Goal: Task Accomplishment & Management: Complete application form

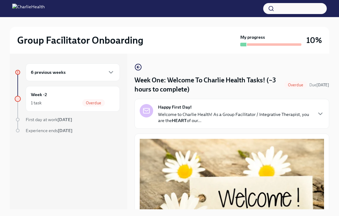
scroll to position [690, 0]
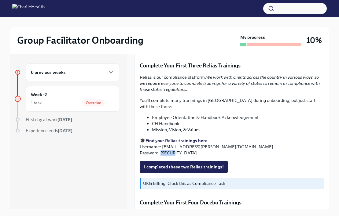
click at [177, 148] on p "🎓 Find your Relias trainings here Username: [EMAIL_ADDRESS][PERSON_NAME][DOMAIN…" at bounding box center [232, 147] width 184 height 18
click at [156, 115] on li "Employee Orientation & Handbook Acknowledgement" at bounding box center [238, 118] width 172 height 6
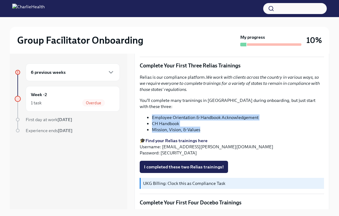
drag, startPoint x: 152, startPoint y: 109, endPoint x: 283, endPoint y: 122, distance: 131.4
click at [283, 122] on ul "Employee Orientation & Handbook Acknowledgement CH Handbook Mission, Vision, & …" at bounding box center [232, 124] width 184 height 18
click at [283, 127] on li "Mission, Vision, & Values" at bounding box center [238, 130] width 172 height 6
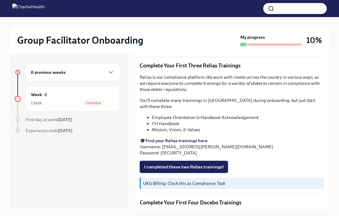
click at [201, 164] on span "I completed these two Relias trainings!" at bounding box center [184, 167] width 80 height 6
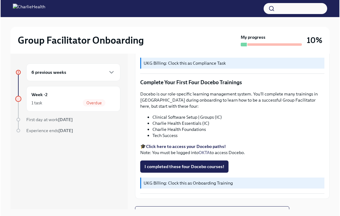
scroll to position [813, 0]
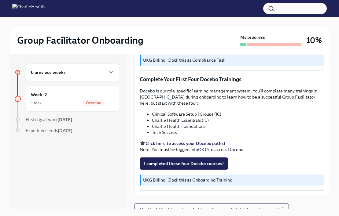
click at [236, 117] on li "Charlie Health Essentials (IC)" at bounding box center [238, 120] width 172 height 6
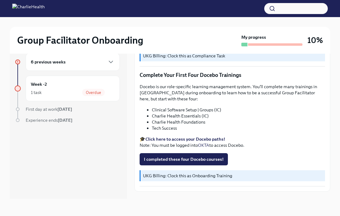
scroll to position [798, 0]
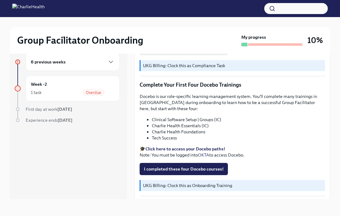
click at [41, 45] on h2 "Group Facilitator Onboarding" at bounding box center [80, 40] width 126 height 12
click at [49, 49] on div "Group Facilitator Onboarding My progress 10%" at bounding box center [170, 40] width 320 height 27
click at [50, 53] on div "Group Facilitator Onboarding My progress 10%" at bounding box center [170, 40] width 320 height 27
click at [55, 33] on div "Group Facilitator Onboarding My progress 10%" at bounding box center [170, 40] width 320 height 27
click at [64, 62] on h6 "6 previous weeks" at bounding box center [48, 62] width 35 height 7
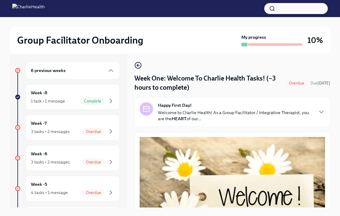
scroll to position [0, 0]
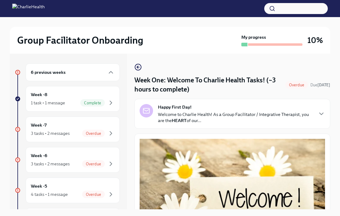
click at [37, 35] on h2 "Group Facilitator Onboarding" at bounding box center [80, 40] width 126 height 12
click at [35, 20] on div at bounding box center [170, 22] width 320 height 10
click at [40, 9] on img at bounding box center [28, 9] width 32 height 10
click at [15, 11] on img at bounding box center [28, 9] width 32 height 10
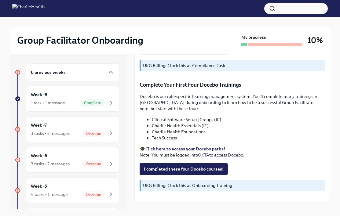
scroll to position [814, 0]
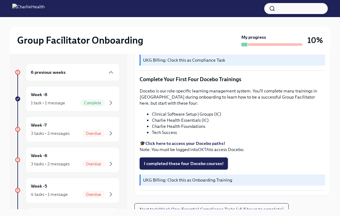
click at [185, 161] on span "I completed these four Docebo courses!" at bounding box center [184, 164] width 80 height 6
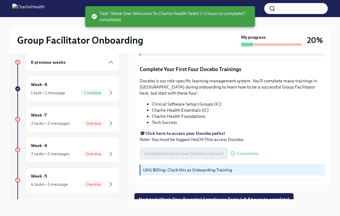
scroll to position [10, 0]
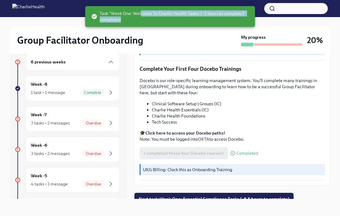
drag, startPoint x: 140, startPoint y: 14, endPoint x: 247, endPoint y: 20, distance: 107.1
click at [247, 20] on span "Task "Week One: Welcome To Charlie Health Tasks! (~3 hours to complete)" comple…" at bounding box center [170, 16] width 159 height 12
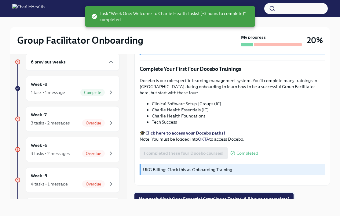
click at [195, 196] on span "Next task : Week One: Essential Compliance Tasks (~6.5 hours to complete)" at bounding box center [214, 199] width 151 height 6
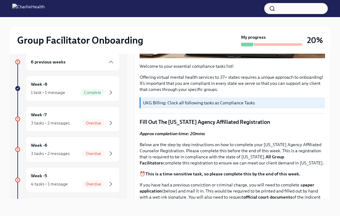
scroll to position [215, 0]
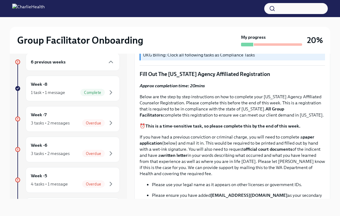
click at [158, 116] on p "Below are the step by step instructions on how to complete your [US_STATE] Agen…" at bounding box center [232, 106] width 185 height 24
click at [166, 137] on p "If you have had a previous conviction or criminal charge, you will need to comp…" at bounding box center [232, 155] width 185 height 43
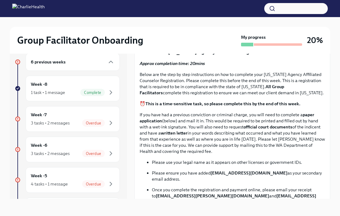
scroll to position [241, 0]
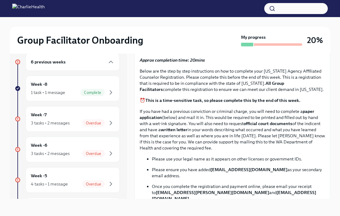
click at [170, 122] on p "If you have had a previous conviction or criminal charge, you will need to comp…" at bounding box center [232, 129] width 185 height 43
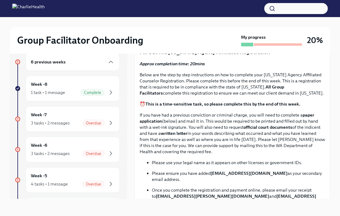
scroll to position [163, 0]
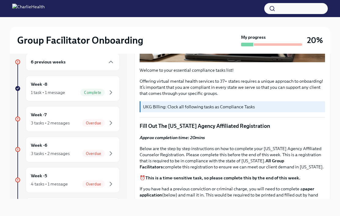
drag, startPoint x: 163, startPoint y: 126, endPoint x: 240, endPoint y: 122, distance: 77.0
click at [199, 139] on strong "Approx completion time: 20mins" at bounding box center [172, 137] width 65 height 5
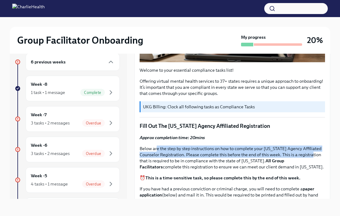
drag, startPoint x: 158, startPoint y: 148, endPoint x: 339, endPoint y: 150, distance: 180.8
click at [312, 155] on p "Below are the step by step instructions on how to complete your [US_STATE] Agen…" at bounding box center [232, 158] width 185 height 24
click at [235, 151] on p "Below are the step by step instructions on how to complete your [US_STATE] Agen…" at bounding box center [232, 158] width 185 height 24
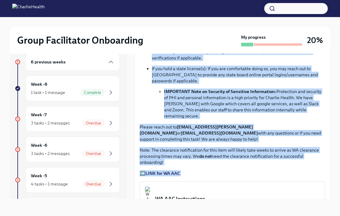
scroll to position [418, 0]
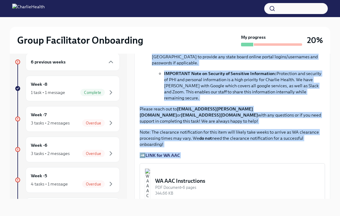
drag, startPoint x: 141, startPoint y: 103, endPoint x: 319, endPoint y: 146, distance: 182.9
click at [319, 163] on button "WA AAC Instructions PDF Document • 6 pages 344.66 KB" at bounding box center [232, 186] width 185 height 47
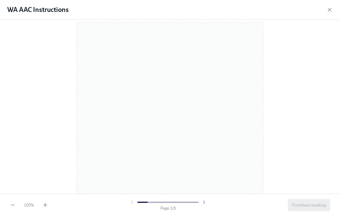
scroll to position [9, 0]
click at [40, 207] on div "100 %" at bounding box center [29, 205] width 38 height 6
click at [42, 206] on icon "button" at bounding box center [45, 205] width 6 height 6
click at [43, 206] on icon "button" at bounding box center [45, 205] width 6 height 6
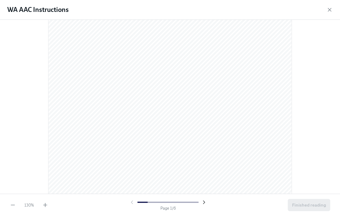
click at [207, 199] on icon "button" at bounding box center [204, 202] width 6 height 6
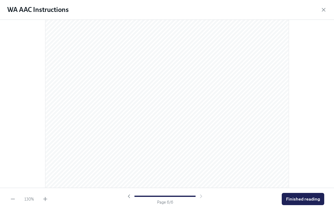
scroll to position [1757, 0]
click at [300, 202] on button "Finished reading" at bounding box center [303, 199] width 42 height 12
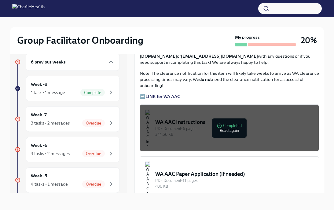
scroll to position [540, 0]
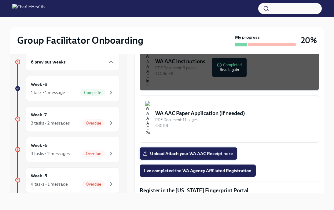
click at [202, 151] on span "Upload Attach your WA AAC Receipt here" at bounding box center [188, 154] width 89 height 6
click at [0, 0] on input "Upload Attach your WA AAC Receipt here" at bounding box center [0, 0] width 0 height 0
click at [184, 168] on span "I've completed the WA Agency Affiliated Registration" at bounding box center [197, 171] width 107 height 6
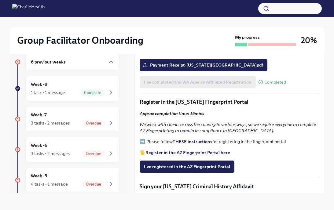
scroll to position [632, 0]
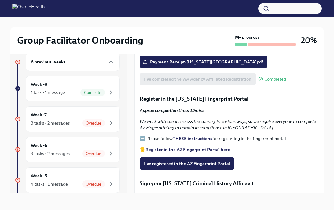
click at [180, 136] on strong "THESE instructions" at bounding box center [193, 138] width 40 height 5
click at [192, 161] on span "I've registered in the AZ Fingerprint Portal" at bounding box center [187, 164] width 86 height 6
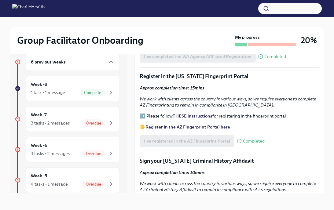
scroll to position [720, 0]
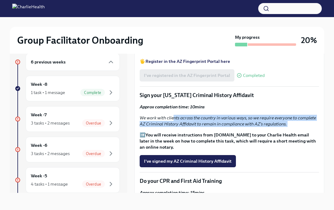
drag, startPoint x: 172, startPoint y: 112, endPoint x: 320, endPoint y: 122, distance: 148.1
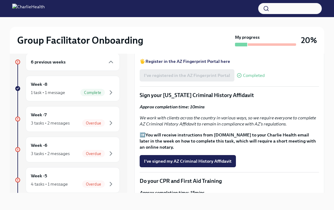
click at [313, 133] on p "➡️ You will receive instructions from [DOMAIN_NAME] to your Charlie Health emai…" at bounding box center [229, 141] width 179 height 18
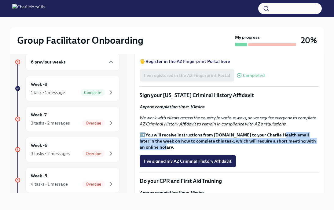
drag, startPoint x: 275, startPoint y: 127, endPoint x: 287, endPoint y: 138, distance: 15.8
click at [287, 138] on p "➡️ You will receive instructions from [DOMAIN_NAME] to your Charlie Health emai…" at bounding box center [229, 141] width 179 height 18
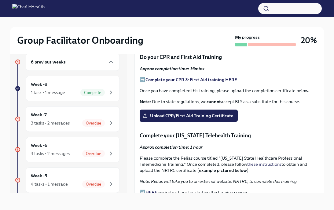
scroll to position [844, 0]
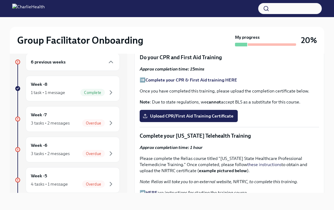
click at [190, 77] on strong "Complete your CPR & First Aid training HERE" at bounding box center [191, 79] width 92 height 5
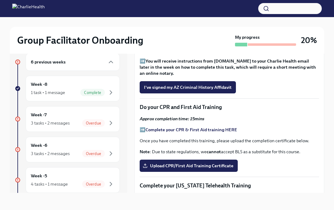
scroll to position [784, 0]
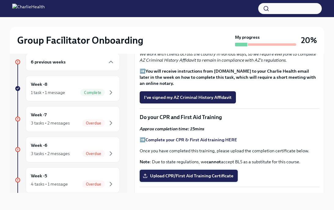
click at [211, 173] on label "Upload CPR/First Aid Training Certificate" at bounding box center [189, 176] width 98 height 12
click at [0, 0] on input "Upload CPR/First Aid Training Certificate" at bounding box center [0, 0] width 0 height 0
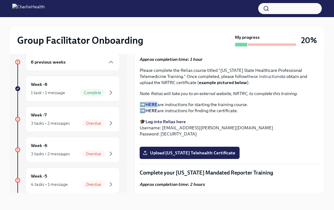
scroll to position [938, 0]
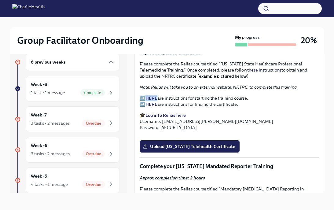
click at [147, 101] on strong "HERE" at bounding box center [151, 103] width 12 height 5
click at [258, 84] on em "Note: Relias will take you to an external website, NRTRC, to complete this trai…" at bounding box center [219, 86] width 158 height 5
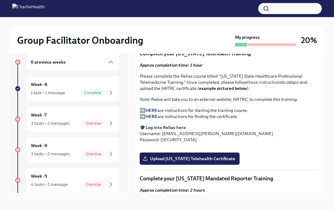
scroll to position [925, 0]
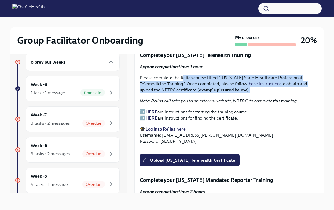
drag, startPoint x: 181, startPoint y: 71, endPoint x: 282, endPoint y: 83, distance: 101.2
click at [282, 83] on p "Please complete the Relias course titled "[US_STATE] State Healthcare Professio…" at bounding box center [229, 84] width 179 height 18
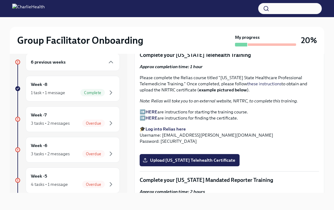
click at [225, 98] on em "Note: Relias will take you to an external website, NRTRC, to complete this trai…" at bounding box center [219, 100] width 158 height 5
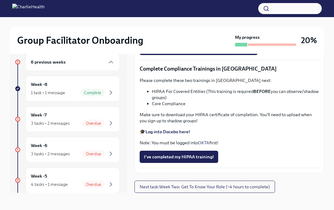
scroll to position [1098, 0]
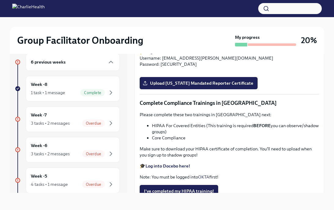
click at [0, 0] on input "Upload [US_STATE] Telehealth Certificate" at bounding box center [0, 0] width 0 height 0
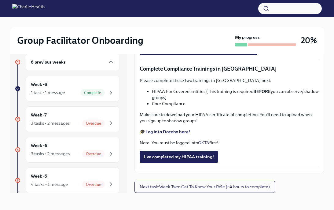
scroll to position [1131, 0]
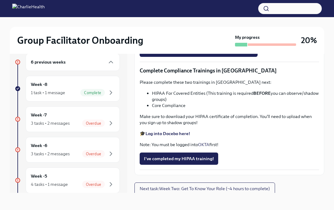
click at [161, 22] on strong "Log into Relias here" at bounding box center [165, 19] width 40 height 5
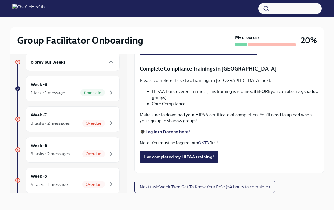
scroll to position [1184, 0]
drag, startPoint x: 169, startPoint y: 77, endPoint x: 248, endPoint y: 76, distance: 79.1
click at [248, 10] on p "Please complete the Relias course titled "Mandatory [MEDICAL_DATA] Reporting in…" at bounding box center [229, 0] width 179 height 18
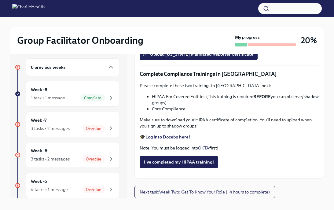
scroll to position [0, 0]
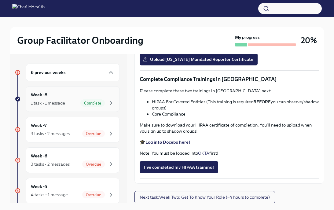
click at [69, 97] on div "Week -8 1 task • 1 message Complete" at bounding box center [73, 98] width 84 height 15
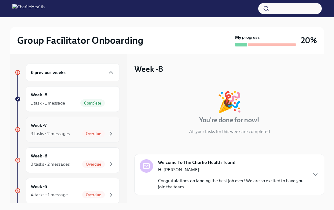
click at [104, 136] on span "Overdue" at bounding box center [93, 133] width 23 height 5
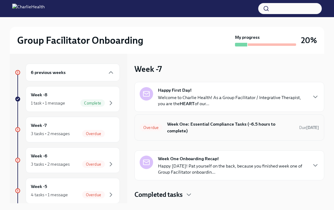
click at [257, 132] on h6 "Week One: Essential Compliance Tasks (~6.5 hours to complete)" at bounding box center [230, 127] width 127 height 13
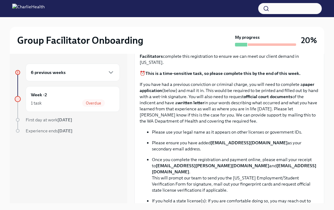
scroll to position [260, 0]
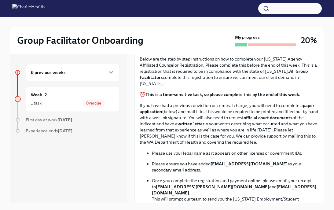
click at [53, 64] on div "6 previous weeks" at bounding box center [73, 73] width 94 height 18
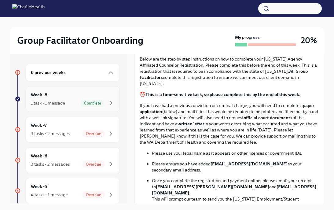
click at [63, 92] on div "Week -8 1 task • 1 message Complete" at bounding box center [73, 98] width 84 height 15
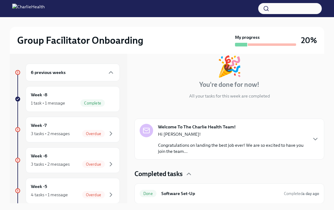
scroll to position [36, 0]
click at [185, 193] on h6 "Software Set-Up" at bounding box center [220, 193] width 118 height 7
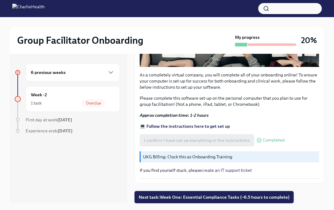
scroll to position [10, 0]
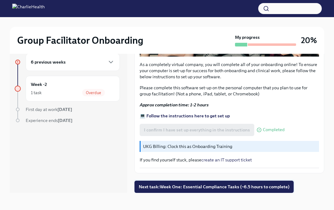
click at [189, 189] on button "Next task : Week One: Essential Compliance Tasks (~6.5 hours to complete)" at bounding box center [213, 186] width 159 height 12
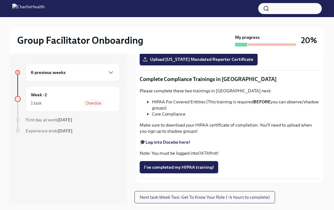
scroll to position [1308, 0]
click at [185, 62] on span "Upload [US_STATE] Mandated Reporter Certificate" at bounding box center [198, 59] width 109 height 6
click at [0, 0] on input "Upload [US_STATE] Mandated Reporter Certificate" at bounding box center [0, 0] width 0 height 0
drag, startPoint x: 161, startPoint y: 121, endPoint x: 260, endPoint y: 125, distance: 99.6
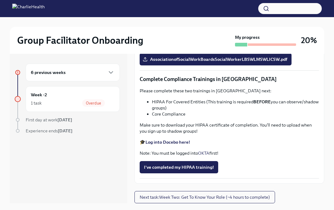
click at [260, 20] on p "Please complete the Relias course titled "Mandatory [MEDICAL_DATA] Reporting in…" at bounding box center [229, 11] width 179 height 18
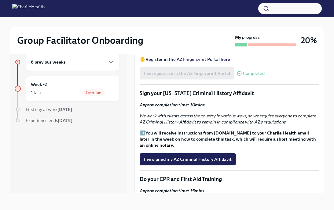
scroll to position [722, 0]
click at [206, 156] on span "I've signed my AZ Criminal History Affidavit" at bounding box center [188, 159] width 88 height 6
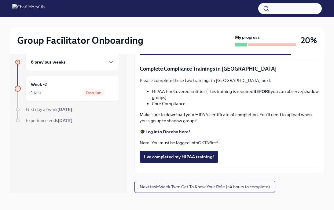
scroll to position [1397, 0]
click at [286, 133] on p "🎓 Log into Docebo here!" at bounding box center [229, 132] width 179 height 6
click at [192, 154] on span "I've completed my HIPAA training!" at bounding box center [179, 157] width 70 height 6
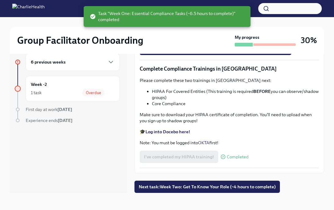
scroll to position [0, 0]
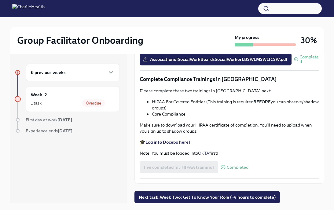
click at [53, 125] on div "6 previous weeks Week -2 1 task Overdue First day at work [DATE] Experience end…" at bounding box center [67, 111] width 105 height 95
click at [117, 74] on div "6 previous weeks" at bounding box center [73, 73] width 94 height 18
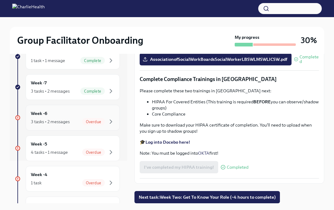
scroll to position [138, 0]
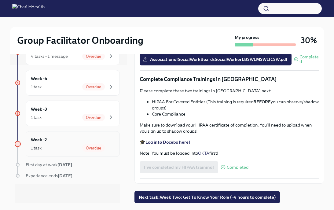
click at [75, 148] on div "1 task Overdue" at bounding box center [73, 147] width 84 height 7
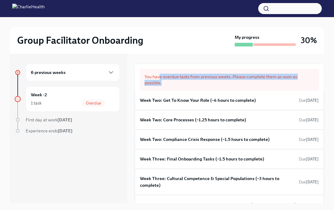
drag, startPoint x: 159, startPoint y: 74, endPoint x: 249, endPoint y: 88, distance: 90.3
click at [249, 88] on div "You have overdue tasks from previous weeks. Please complete them as soon as pos…" at bounding box center [229, 80] width 179 height 22
click at [246, 81] on div "You have overdue tasks from previous weeks. Please complete them as soon as pos…" at bounding box center [229, 80] width 179 height 22
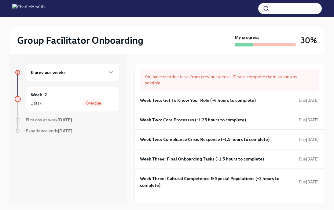
click at [103, 71] on div "6 previous weeks" at bounding box center [73, 72] width 84 height 7
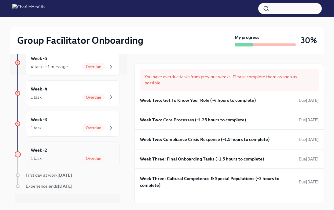
scroll to position [138, 0]
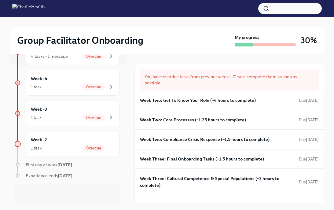
click at [57, 167] on span "First day at work [DATE]" at bounding box center [49, 164] width 46 height 5
click at [54, 127] on div "6 previous weeks Week -8 1 task • 1 message Complete Week -7 3 tasks • 2 messag…" at bounding box center [67, 64] width 105 height 278
click at [55, 142] on div "Week -2 1 task Overdue" at bounding box center [73, 143] width 84 height 15
click at [107, 145] on icon "button" at bounding box center [110, 147] width 7 height 7
click at [92, 96] on div "6 previous weeks Week -8 1 task • 1 message Complete Week -7 3 tasks • 2 messag…" at bounding box center [67, 64] width 105 height 278
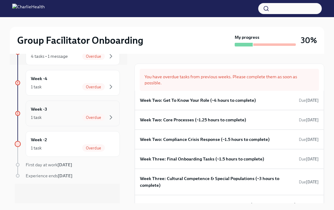
click at [96, 107] on div "Week -3 1 task Overdue" at bounding box center [73, 113] width 84 height 15
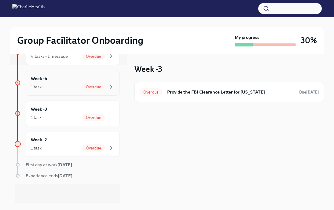
click at [96, 93] on div "Week -4 1 task Overdue" at bounding box center [73, 83] width 94 height 26
click at [103, 86] on span "Overdue" at bounding box center [93, 87] width 23 height 5
click at [82, 101] on div "Week -3 1 task Overdue" at bounding box center [73, 113] width 94 height 26
click at [87, 91] on div "Week -4 1 task Overdue" at bounding box center [73, 83] width 94 height 26
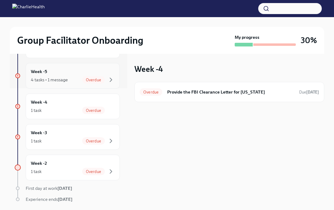
scroll to position [115, 0]
click at [86, 78] on span "Overdue" at bounding box center [93, 80] width 23 height 5
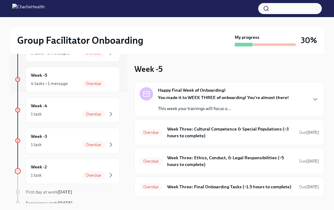
scroll to position [63, 0]
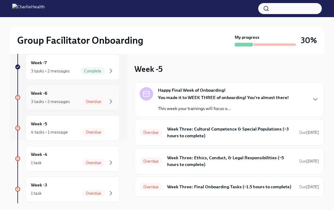
click at [83, 98] on div "Overdue" at bounding box center [98, 101] width 32 height 7
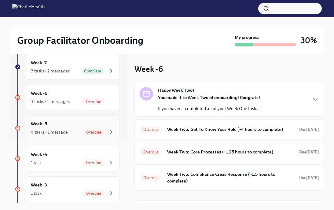
click at [84, 129] on div "Overdue" at bounding box center [93, 131] width 23 height 7
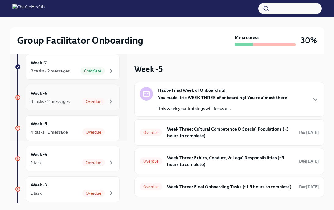
click at [81, 85] on div "Week -6 3 tasks • 2 messages Overdue" at bounding box center [73, 98] width 94 height 26
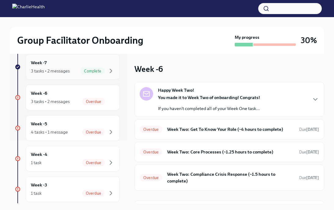
click at [78, 71] on div "3 tasks • 2 messages Complete" at bounding box center [73, 70] width 84 height 7
